Goal: Task Accomplishment & Management: Complete application form

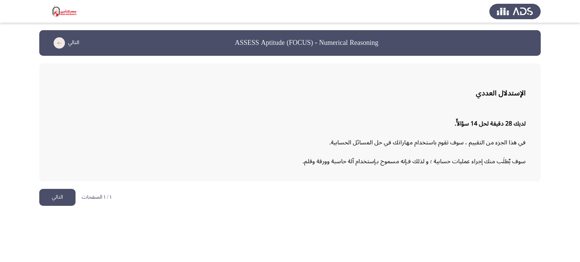
click at [52, 191] on button "التالي" at bounding box center [57, 197] width 36 height 17
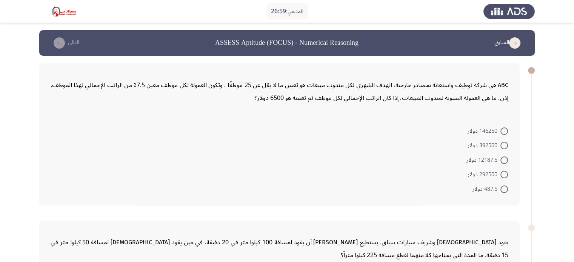
click at [506, 159] on span at bounding box center [504, 161] width 8 height 8
click at [506, 159] on input "12187.5 دولار" at bounding box center [504, 161] width 8 height 8
radio input "true"
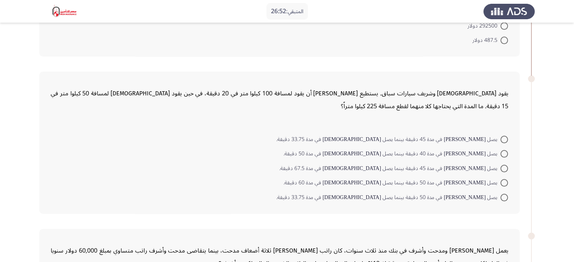
scroll to position [149, 0]
click at [501, 166] on span at bounding box center [504, 168] width 8 height 8
click at [501, 166] on input "يصل شريف في مدة 45 دقيقة بينما يصل اسلام في مدة 67.5 دقيقة." at bounding box center [504, 168] width 8 height 8
radio input "true"
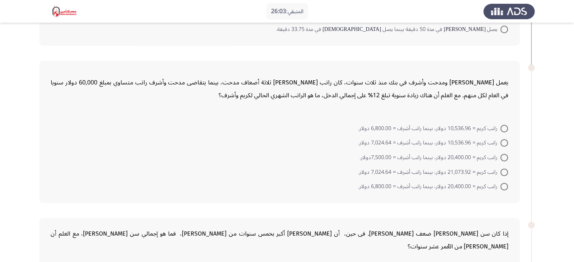
scroll to position [315, 0]
click at [502, 126] on span at bounding box center [504, 129] width 8 height 8
click at [502, 126] on input "راتب كريم = 10,536.96 دولار، بينما راتب أشرف = 6,800.00 دولار." at bounding box center [504, 129] width 8 height 8
radio input "true"
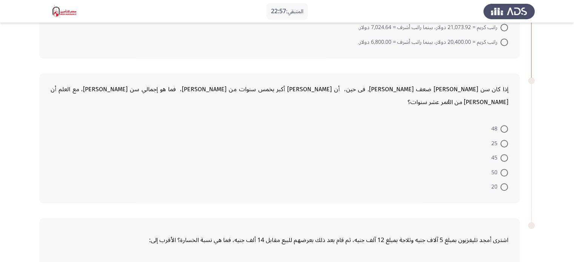
scroll to position [459, 0]
click at [504, 154] on label "45" at bounding box center [499, 158] width 17 height 9
click at [504, 154] on input "45" at bounding box center [504, 158] width 8 height 8
radio input "true"
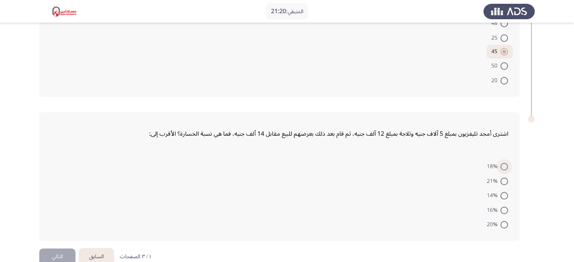
click at [502, 163] on span at bounding box center [504, 167] width 8 height 8
click at [502, 163] on input "18%" at bounding box center [504, 167] width 8 height 8
radio input "true"
click at [57, 249] on button "التالي" at bounding box center [57, 257] width 36 height 17
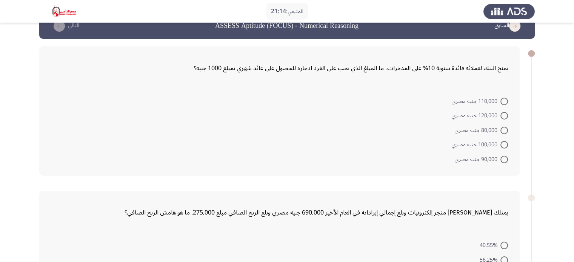
scroll to position [0, 0]
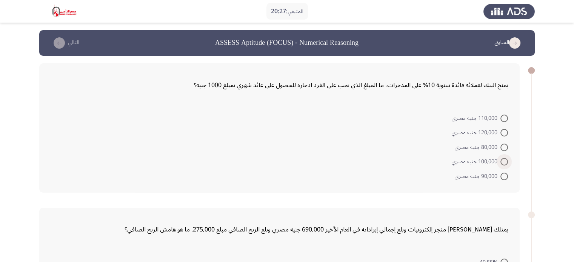
click at [493, 162] on span "100,000 جنيه مصري" at bounding box center [476, 161] width 49 height 9
click at [500, 162] on input "100,000 جنيه مصري" at bounding box center [504, 162] width 8 height 8
radio input "true"
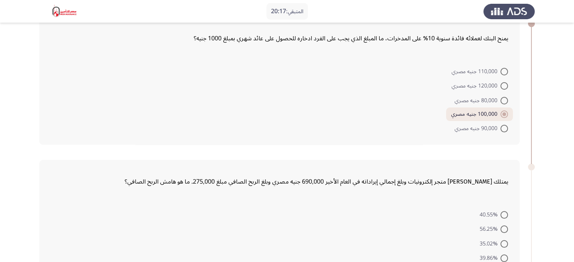
scroll to position [47, 0]
click at [468, 87] on span "120,000 جنيه مصري" at bounding box center [476, 86] width 49 height 9
click at [500, 87] on input "120,000 جنيه مصري" at bounding box center [504, 86] width 8 height 8
radio input "true"
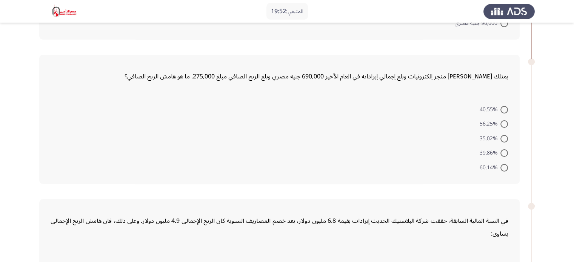
scroll to position [157, 0]
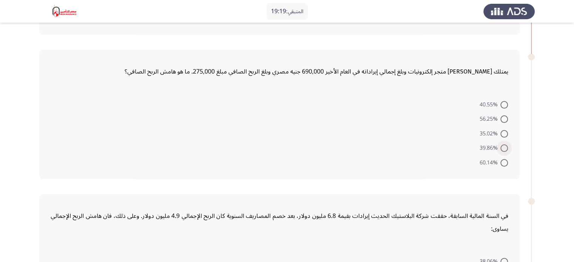
click at [500, 145] on span at bounding box center [504, 149] width 8 height 8
click at [500, 145] on input "39.86%" at bounding box center [504, 149] width 8 height 8
radio input "true"
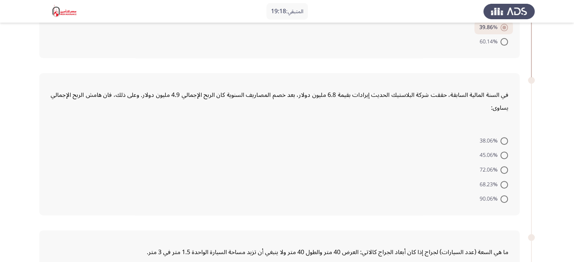
scroll to position [278, 0]
click at [504, 170] on span at bounding box center [504, 170] width 8 height 8
click at [504, 170] on input "72.06%" at bounding box center [504, 170] width 8 height 8
radio input "true"
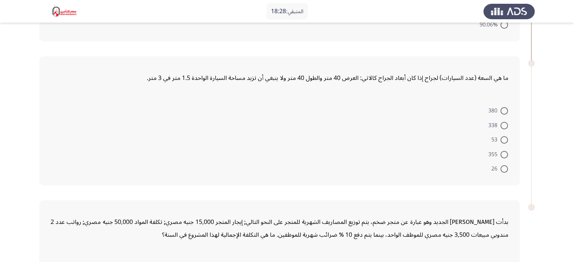
scroll to position [459, 0]
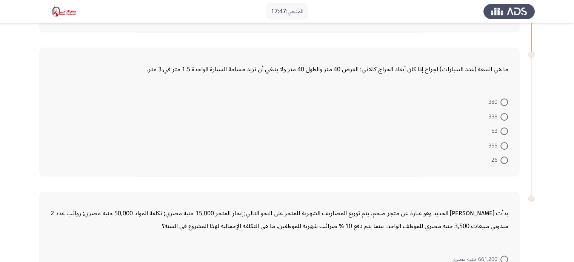
click at [504, 170] on div "ما هي السعة (عدد السيارات) لجراج إذا كان أبعاد الجراج كالاتي: العرض 40 متر والط…" at bounding box center [279, 112] width 480 height 129
click at [497, 115] on span "338" at bounding box center [494, 116] width 12 height 9
click at [500, 115] on input "338" at bounding box center [504, 117] width 8 height 8
radio input "true"
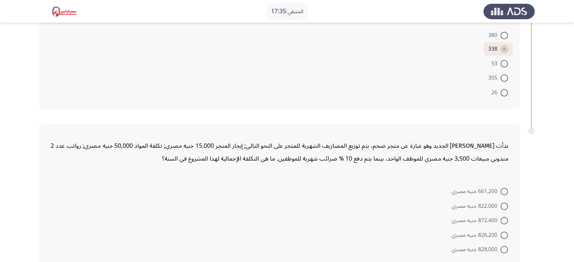
scroll to position [564, 0]
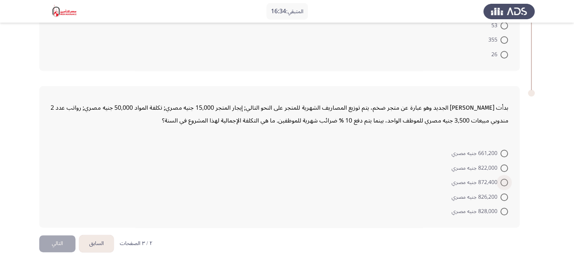
click at [505, 180] on span at bounding box center [504, 183] width 8 height 8
click at [505, 180] on input "872,400 جنيه مصري" at bounding box center [504, 183] width 8 height 8
radio input "true"
click at [65, 240] on button "التالي" at bounding box center [57, 244] width 36 height 17
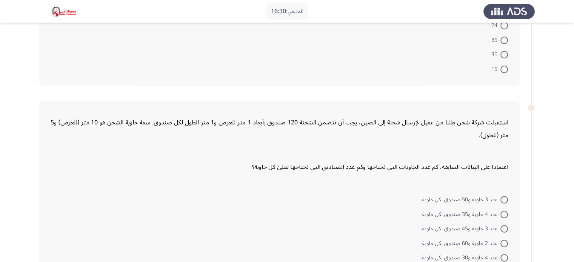
scroll to position [0, 0]
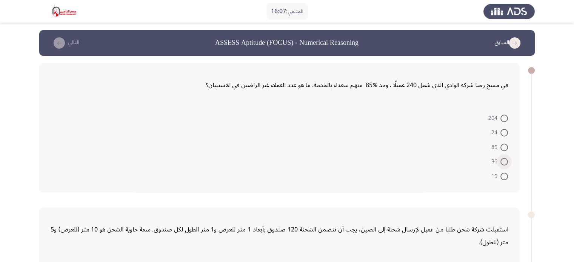
click at [501, 161] on span at bounding box center [504, 162] width 8 height 8
click at [501, 161] on input "36" at bounding box center [504, 162] width 8 height 8
radio input "true"
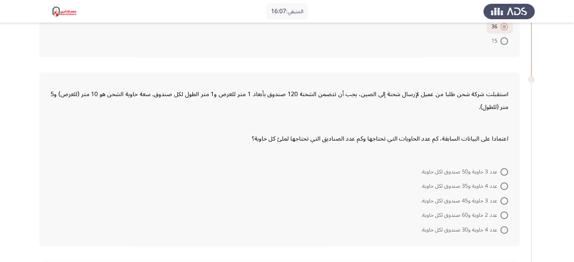
scroll to position [155, 0]
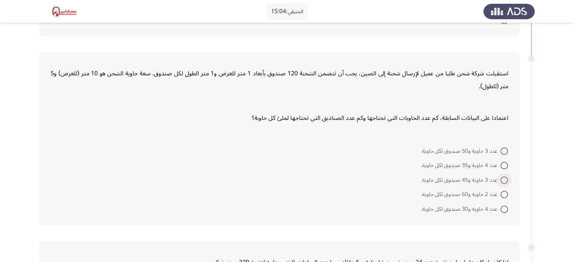
click at [500, 181] on span at bounding box center [504, 181] width 8 height 8
click at [500, 181] on input "عدد 3 حاوية و45 صندوق لكل حاوية." at bounding box center [504, 181] width 8 height 8
radio input "true"
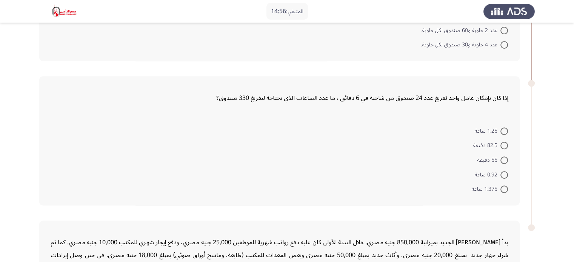
scroll to position [319, 0]
click at [495, 140] on span "82.5 دقيقة" at bounding box center [486, 144] width 27 height 9
click at [500, 141] on input "82.5 دقيقة" at bounding box center [504, 145] width 8 height 8
radio input "true"
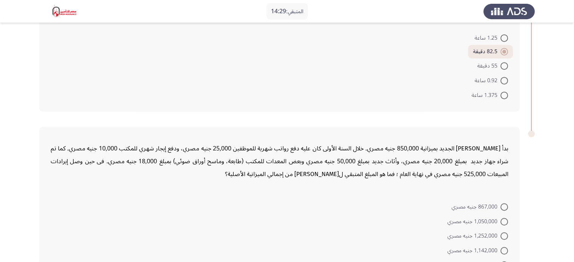
scroll to position [465, 0]
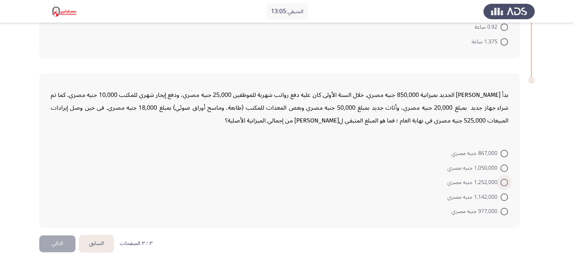
click at [492, 181] on span "1,252,000 جنيه مصري" at bounding box center [474, 182] width 53 height 9
click at [500, 181] on input "1,252,000 جنيه مصري" at bounding box center [504, 183] width 8 height 8
radio input "true"
click at [501, 151] on span at bounding box center [504, 155] width 8 height 8
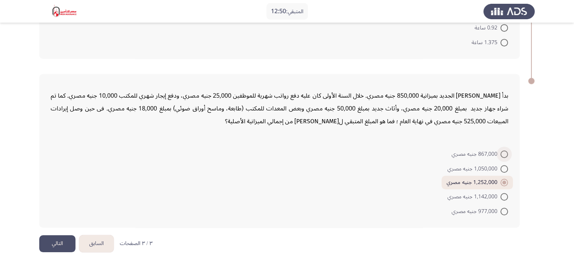
click at [501, 151] on input "867,000 جنيه مصري" at bounding box center [504, 155] width 8 height 8
radio input "true"
click at [50, 237] on button "التالي" at bounding box center [57, 243] width 36 height 17
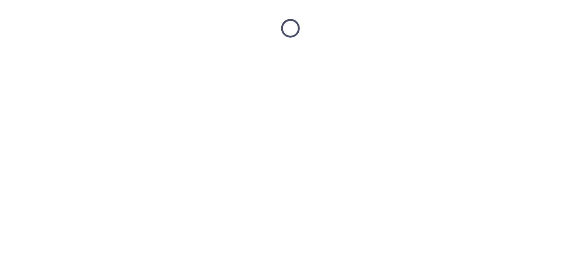
scroll to position [0, 0]
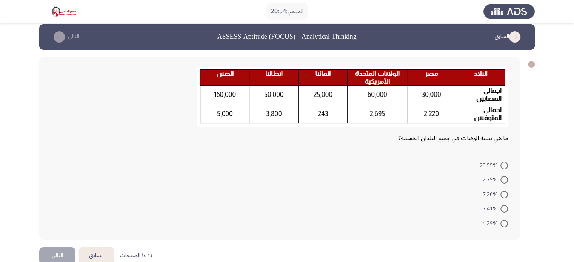
scroll to position [20, 0]
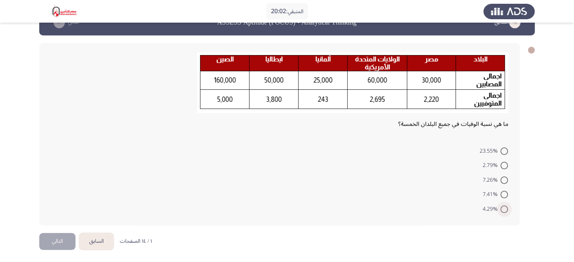
click at [488, 205] on span "4.29%" at bounding box center [492, 209] width 18 height 9
click at [500, 206] on input "4.29%" at bounding box center [504, 210] width 8 height 8
radio input "true"
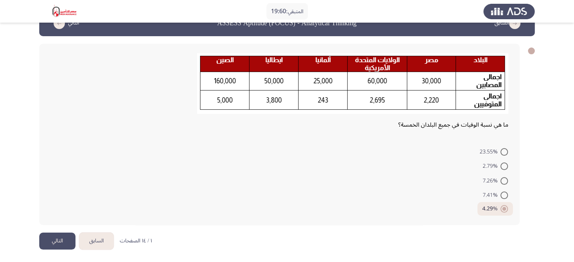
click at [59, 241] on button "التالي" at bounding box center [57, 241] width 36 height 17
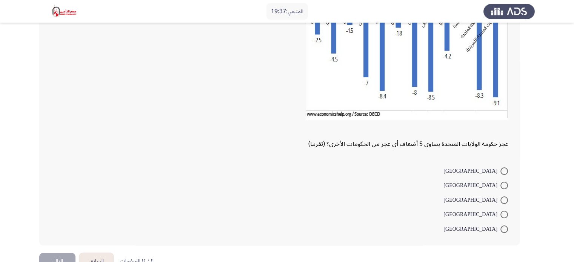
scroll to position [109, 0]
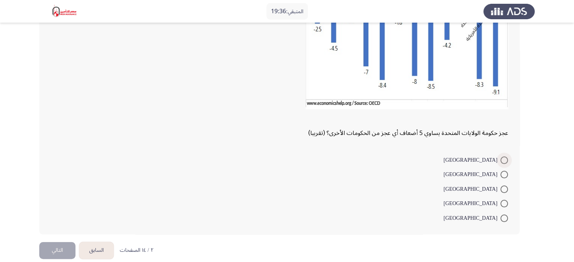
click at [503, 161] on span at bounding box center [504, 161] width 8 height 8
click at [503, 161] on input "[GEOGRAPHIC_DATA]" at bounding box center [504, 161] width 8 height 8
radio input "true"
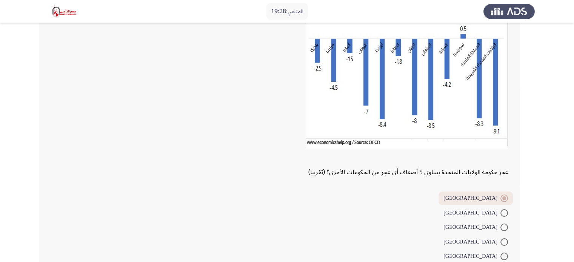
scroll to position [117, 0]
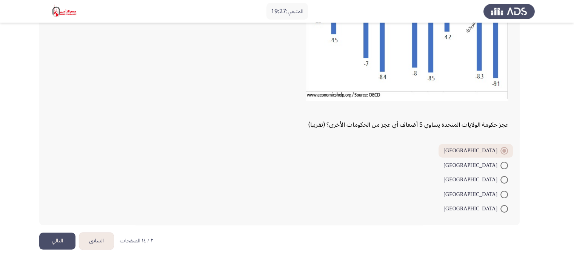
click at [67, 234] on button "التالي" at bounding box center [57, 241] width 36 height 17
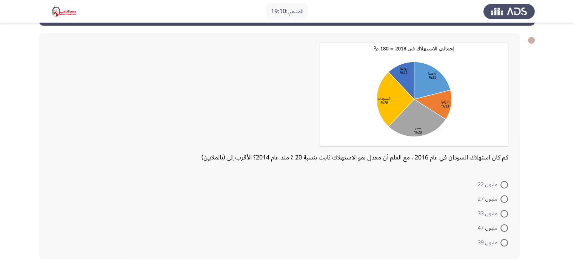
scroll to position [30, 0]
click at [491, 224] on span "مليون 47" at bounding box center [489, 228] width 23 height 9
click at [500, 225] on input "مليون 47" at bounding box center [504, 229] width 8 height 8
radio input "true"
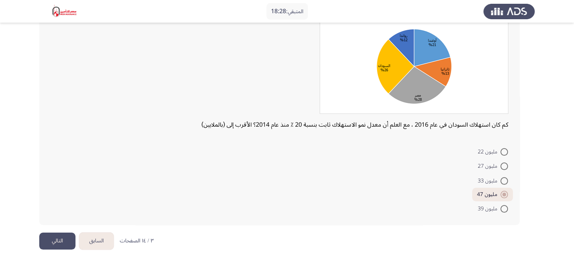
click at [61, 236] on button "التالي" at bounding box center [57, 241] width 36 height 17
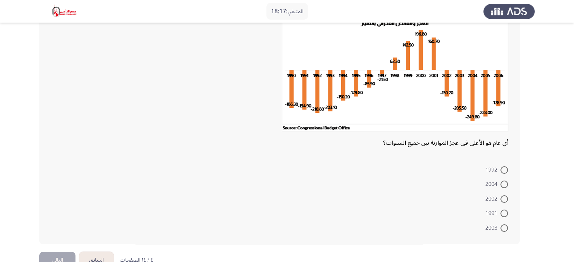
scroll to position [57, 0]
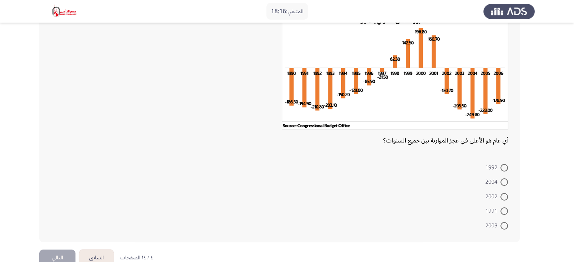
click at [503, 175] on mat-radio-button "2004" at bounding box center [496, 182] width 32 height 15
click at [504, 179] on span at bounding box center [504, 183] width 8 height 8
click at [504, 179] on input "2004" at bounding box center [504, 183] width 8 height 8
radio input "true"
click at [63, 254] on button "التالي" at bounding box center [57, 257] width 36 height 17
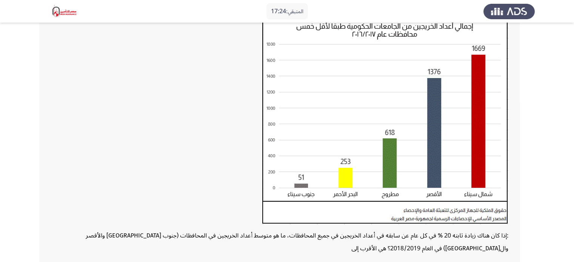
scroll to position [182, 0]
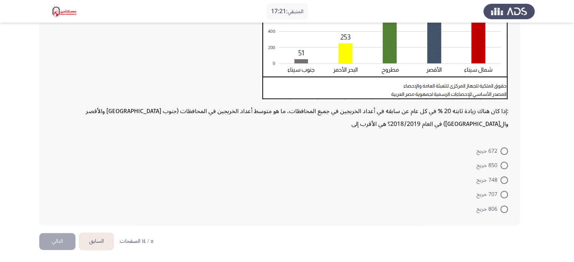
click at [501, 148] on span at bounding box center [504, 152] width 8 height 8
click at [501, 148] on input "672 خريج" at bounding box center [504, 152] width 8 height 8
radio input "true"
click at [54, 234] on button "التالي" at bounding box center [57, 241] width 36 height 17
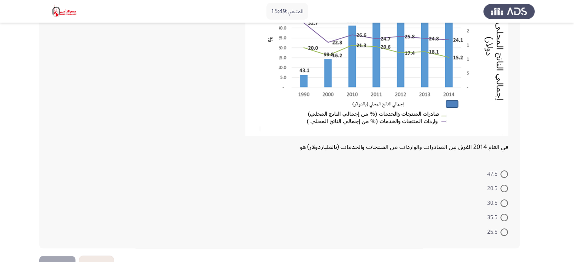
scroll to position [114, 0]
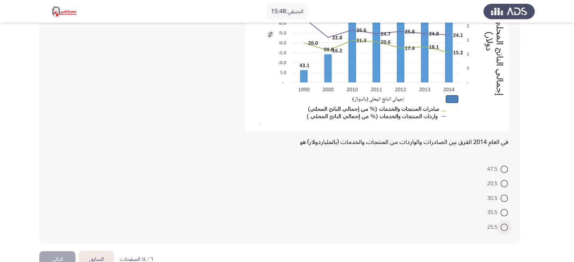
click at [500, 226] on span "25.5" at bounding box center [493, 227] width 13 height 9
click at [500, 226] on input "25.5" at bounding box center [504, 228] width 8 height 8
radio input "true"
click at [68, 259] on button "التالي" at bounding box center [57, 258] width 36 height 17
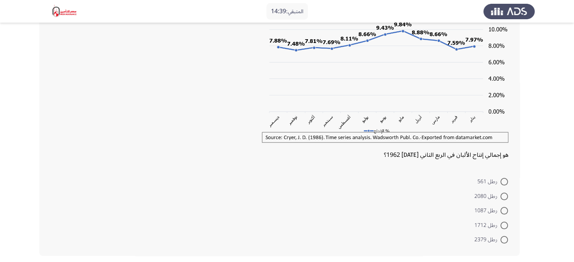
scroll to position [77, 0]
click at [481, 195] on span "رطل 2080" at bounding box center [487, 196] width 26 height 9
click at [500, 195] on input "رطل 2080" at bounding box center [504, 197] width 8 height 8
radio input "true"
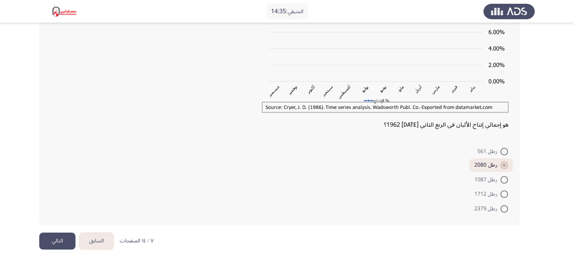
click at [55, 239] on button "التالي" at bounding box center [57, 241] width 36 height 17
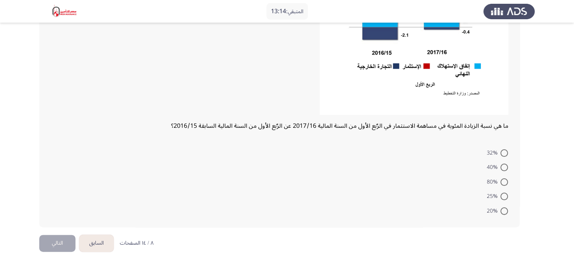
scroll to position [145, 0]
click at [506, 193] on span at bounding box center [504, 196] width 8 height 8
click at [506, 193] on input "25%" at bounding box center [504, 196] width 8 height 8
radio input "true"
click at [65, 240] on button "التالي" at bounding box center [57, 242] width 36 height 17
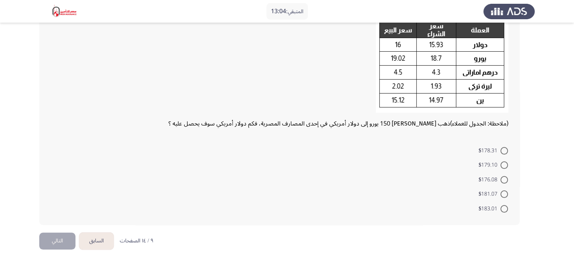
scroll to position [34, 0]
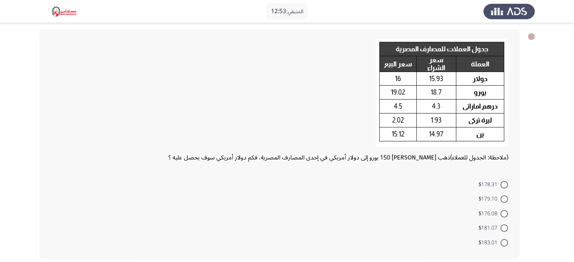
click at [390, 95] on img at bounding box center [442, 93] width 132 height 108
click at [503, 202] on label "$179.10" at bounding box center [493, 199] width 29 height 9
click at [503, 202] on input "$179.10" at bounding box center [504, 199] width 8 height 8
radio input "true"
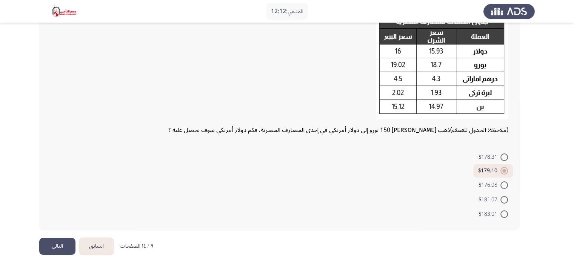
scroll to position [67, 0]
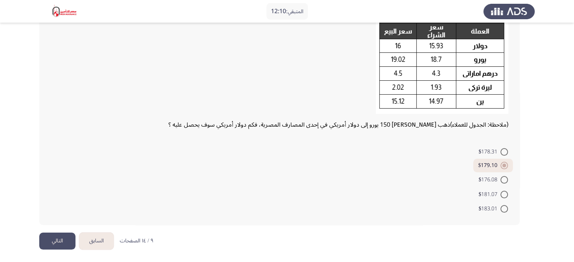
click at [72, 241] on button "التالي" at bounding box center [57, 241] width 36 height 17
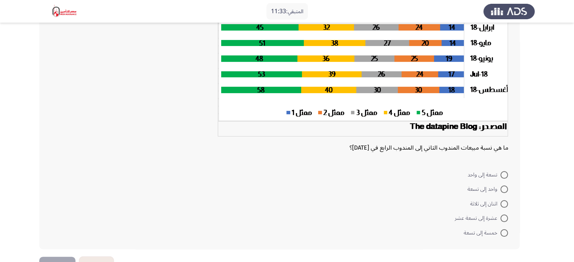
scroll to position [119, 0]
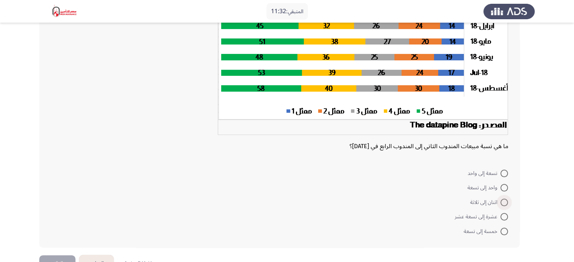
click at [496, 201] on span "اثنان إلى ثلاثة" at bounding box center [485, 202] width 30 height 9
click at [500, 201] on input "اثنان إلى ثلاثة" at bounding box center [504, 203] width 8 height 8
radio input "true"
click at [57, 256] on button "التالي" at bounding box center [57, 262] width 36 height 17
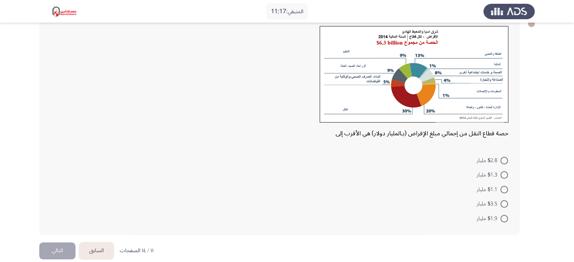
scroll to position [46, 0]
click at [503, 159] on span at bounding box center [504, 162] width 8 height 8
click at [503, 159] on input "$2.8 مليار" at bounding box center [504, 162] width 8 height 8
radio input "true"
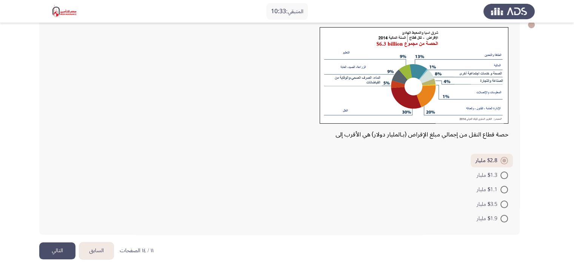
click at [508, 220] on mat-radio-button "$1.9 مليار" at bounding box center [492, 218] width 41 height 15
click at [500, 220] on span at bounding box center [504, 219] width 8 height 8
click at [500, 220] on input "$1.9 مليار" at bounding box center [504, 219] width 8 height 8
radio input "true"
click at [42, 252] on button "التالي" at bounding box center [57, 251] width 36 height 17
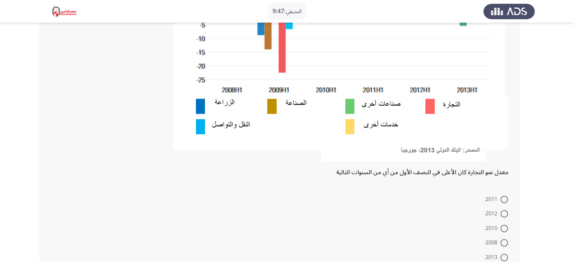
scroll to position [192, 0]
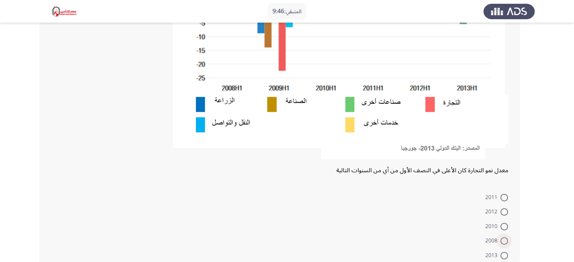
click at [503, 242] on span at bounding box center [504, 241] width 8 height 8
click at [503, 242] on input "2008" at bounding box center [504, 241] width 8 height 8
radio input "true"
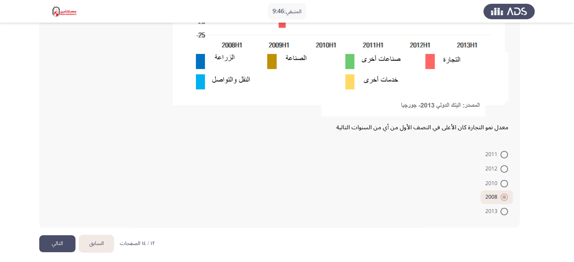
scroll to position [237, 0]
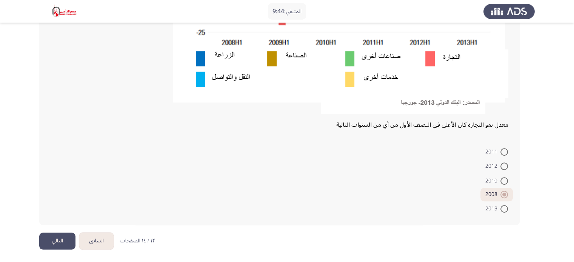
click at [52, 242] on button "التالي" at bounding box center [57, 241] width 36 height 17
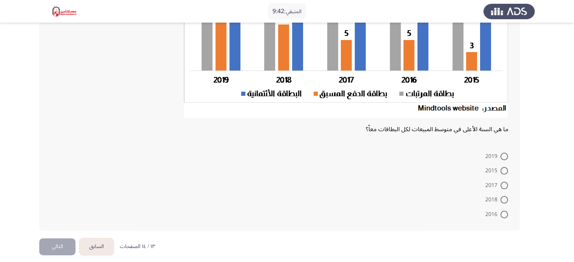
scroll to position [151, 0]
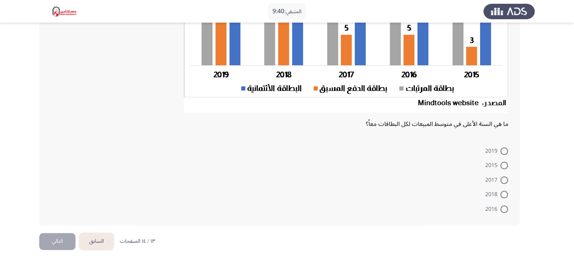
click at [89, 245] on button "السابق" at bounding box center [96, 241] width 34 height 17
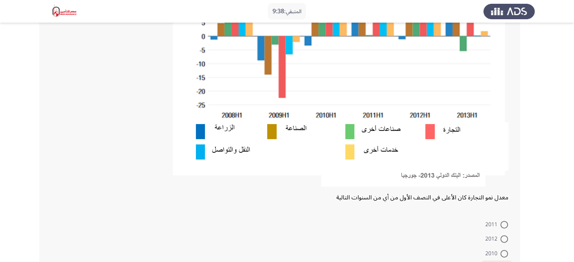
scroll to position [237, 0]
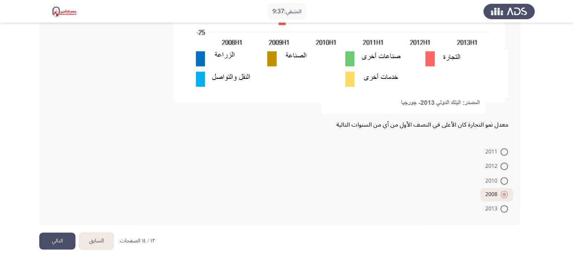
click at [51, 235] on button "التالي" at bounding box center [57, 241] width 36 height 17
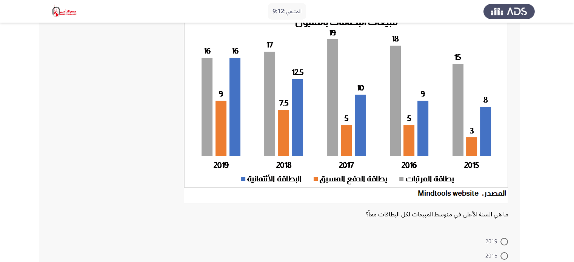
scroll to position [62, 0]
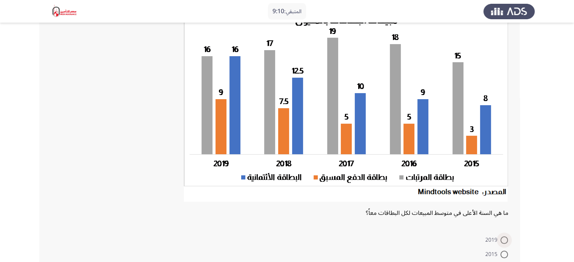
click at [504, 240] on span at bounding box center [504, 241] width 8 height 8
click at [504, 240] on input "2019" at bounding box center [504, 241] width 8 height 8
radio input "true"
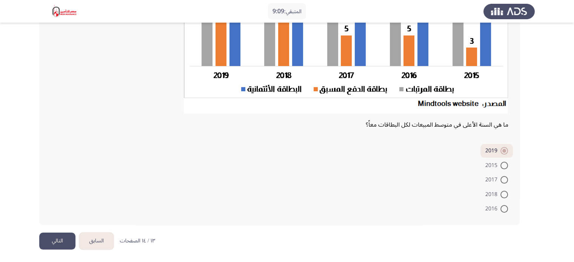
click at [58, 243] on button "التالي" at bounding box center [57, 241] width 36 height 17
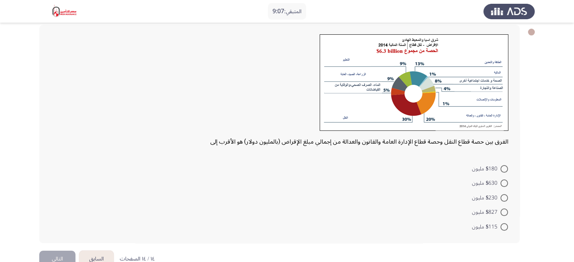
scroll to position [56, 0]
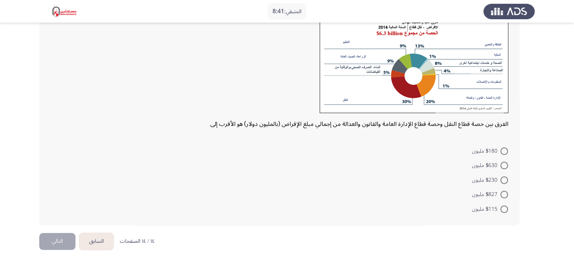
click at [509, 179] on mat-radio-button "$230 مليون" at bounding box center [490, 179] width 46 height 15
click at [507, 179] on span at bounding box center [504, 181] width 8 height 8
click at [507, 179] on input "$230 مليون" at bounding box center [504, 181] width 8 height 8
radio input "true"
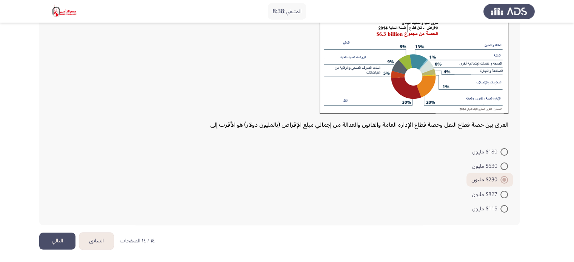
click at [69, 243] on button "التالي" at bounding box center [57, 241] width 36 height 17
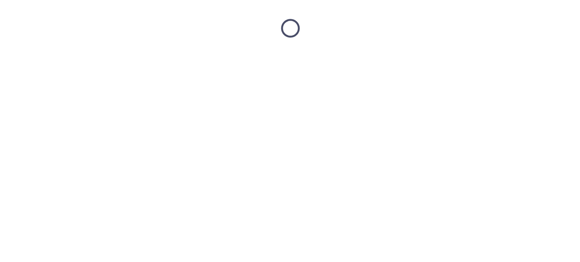
scroll to position [0, 0]
